Goal: Navigation & Orientation: Find specific page/section

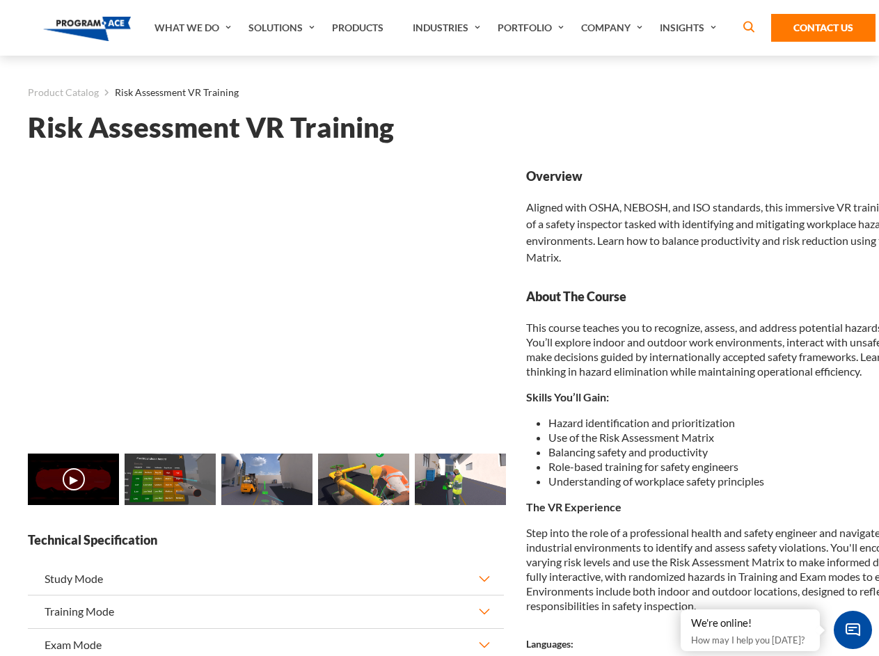
click at [283, 28] on link "Solutions" at bounding box center [284, 28] width 84 height 56
click at [0, 0] on div "AI & Computer Vision Solutions Computer Vision Quality Control AI tools for fas…" at bounding box center [0, 0] width 0 height 0
click at [0, 0] on div "AI & Computer Vision Solutions Virtual Training Solutions Virtual Tour Solution…" at bounding box center [0, 0] width 0 height 0
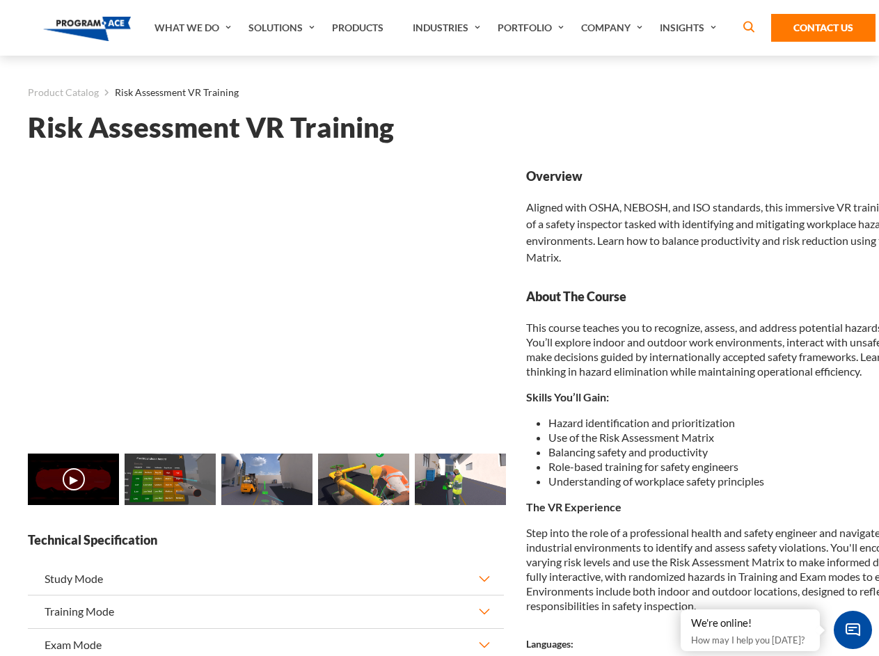
click at [0, 0] on div "AI & Computer Vision Solutions Virtual Training Solutions Virtual Tour Solution…" at bounding box center [0, 0] width 0 height 0
click at [0, 0] on div "AI & Computer Vision Solutions Computer Vision Quality Control AI tools for fas…" at bounding box center [0, 0] width 0 height 0
